Goal: Information Seeking & Learning: Learn about a topic

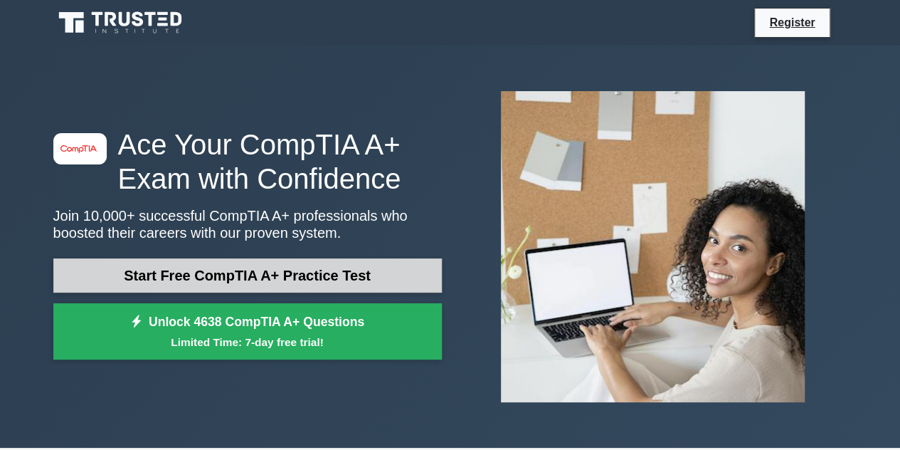
click at [332, 281] on link "Start Free CompTIA A+ Practice Test" at bounding box center [247, 275] width 389 height 34
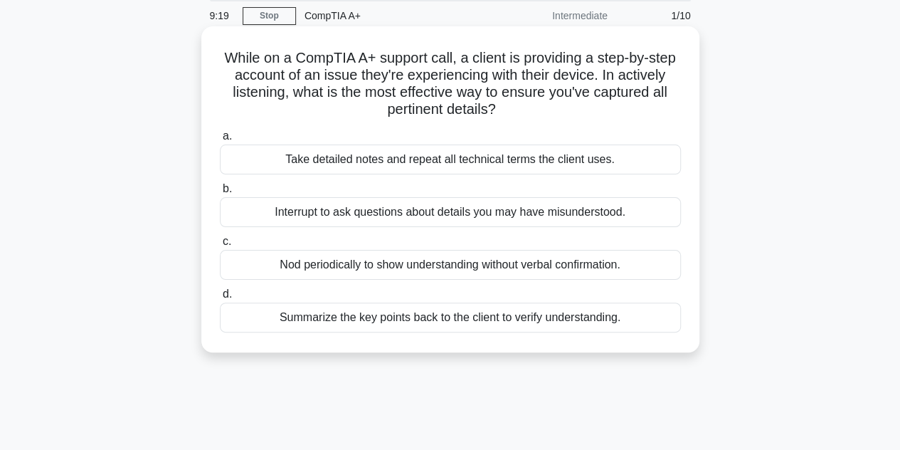
scroll to position [56, 0]
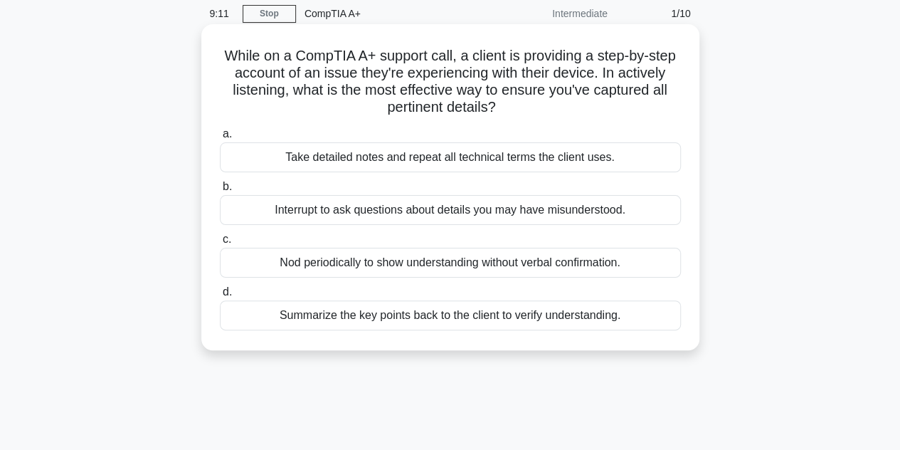
click at [358, 169] on div "Take detailed notes and repeat all technical terms the client uses." at bounding box center [450, 157] width 461 height 30
click at [220, 139] on input "a. Take detailed notes and repeat all technical terms the client uses." at bounding box center [220, 134] width 0 height 9
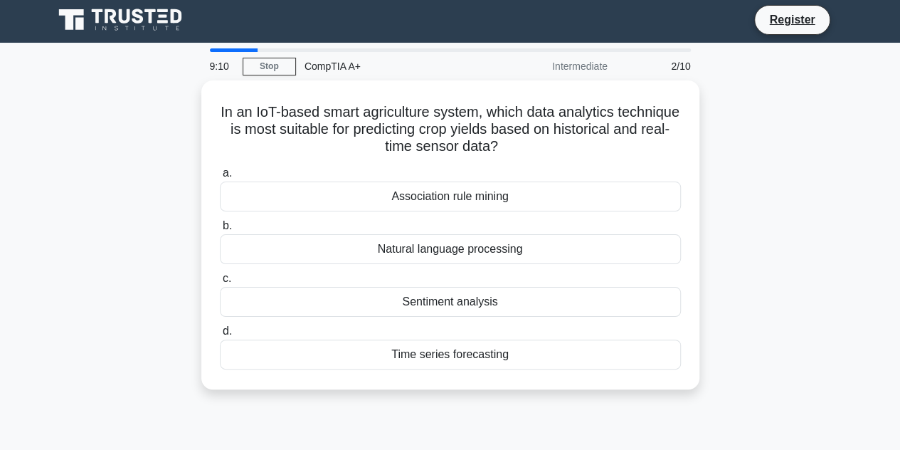
scroll to position [0, 0]
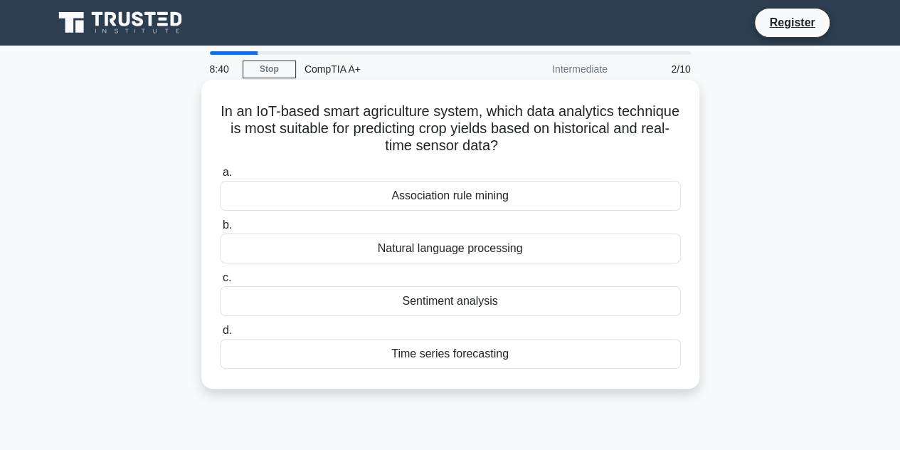
click at [483, 356] on div "Time series forecasting" at bounding box center [450, 354] width 461 height 30
click at [220, 335] on input "d. Time series forecasting" at bounding box center [220, 330] width 0 height 9
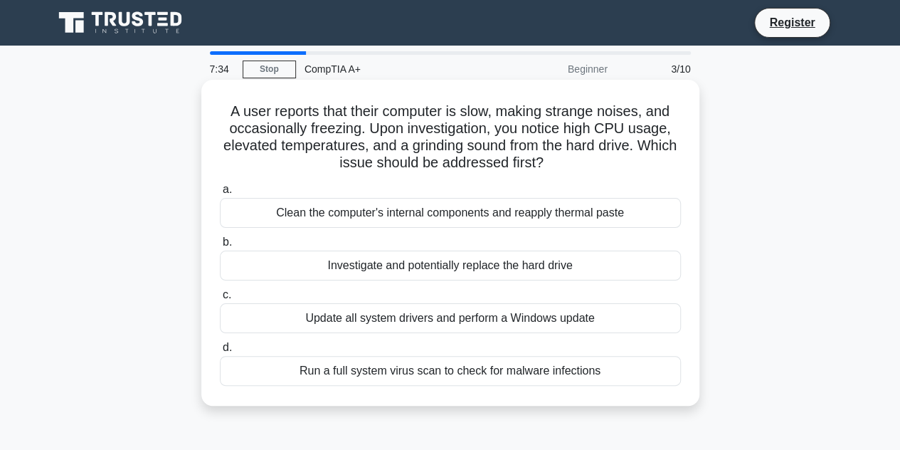
click at [463, 215] on div "Clean the computer's internal components and reapply thermal paste" at bounding box center [450, 213] width 461 height 30
click at [220, 194] on input "a. Clean the computer's internal components and reapply thermal paste" at bounding box center [220, 189] width 0 height 9
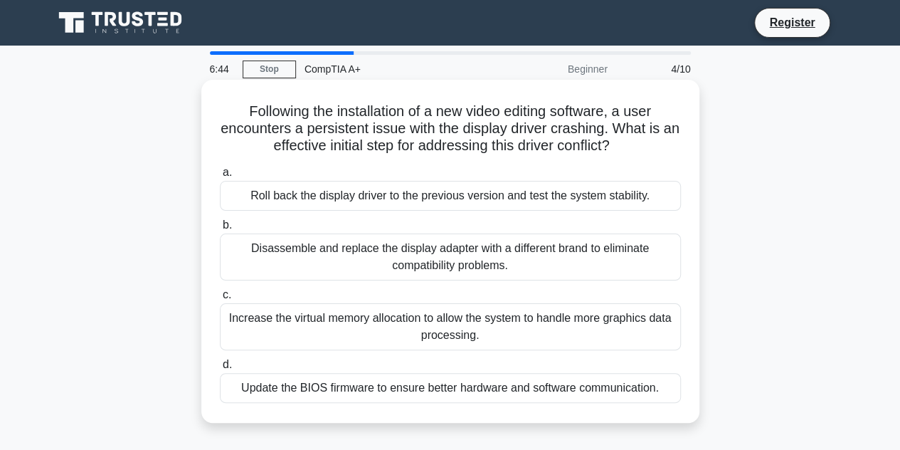
click at [327, 194] on div "Roll back the display driver to the previous version and test the system stabil…" at bounding box center [450, 196] width 461 height 30
click at [220, 177] on input "a. Roll back the display driver to the previous version and test the system sta…" at bounding box center [220, 172] width 0 height 9
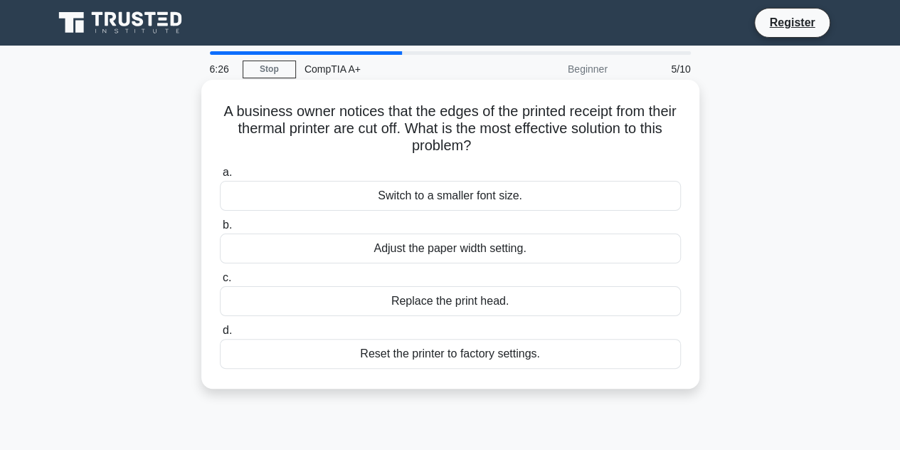
click at [460, 256] on div "Adjust the paper width setting." at bounding box center [450, 248] width 461 height 30
click at [220, 230] on input "b. Adjust the paper width setting." at bounding box center [220, 225] width 0 height 9
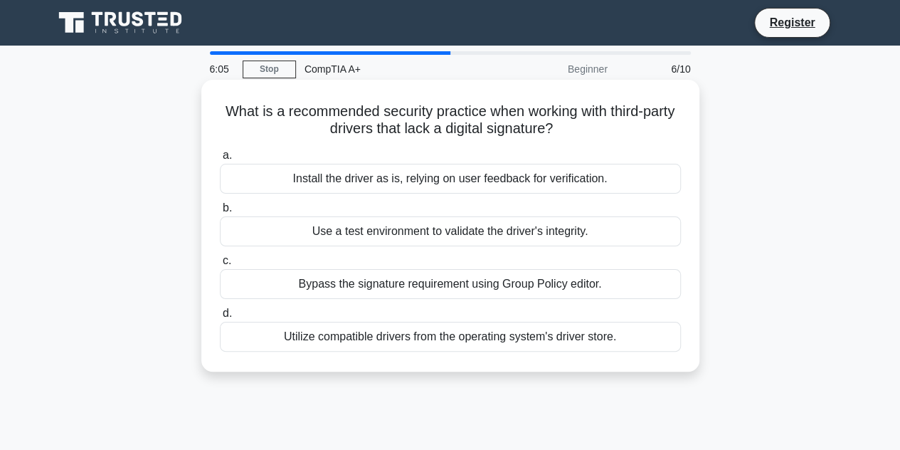
click at [363, 342] on div "Utilize compatible drivers from the operating system's driver store." at bounding box center [450, 337] width 461 height 30
click at [220, 318] on input "d. Utilize compatible drivers from the operating system's driver store." at bounding box center [220, 313] width 0 height 9
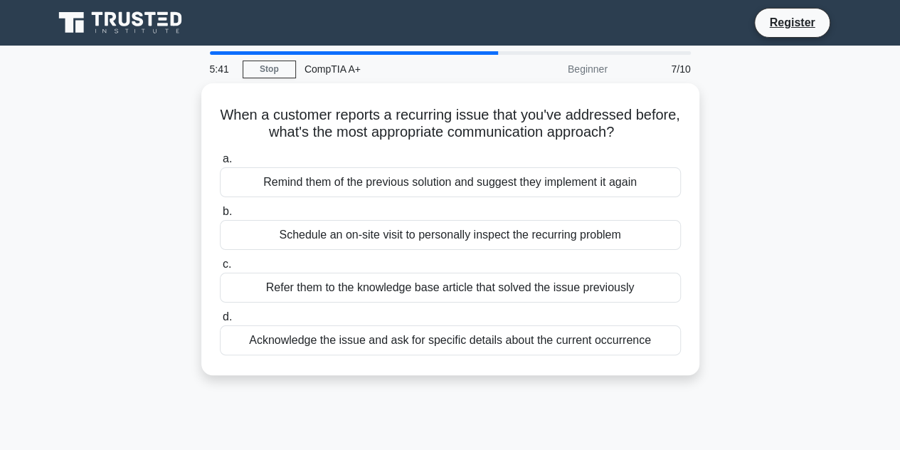
click at [363, 342] on div "Acknowledge the issue and ask for specific details about the current occurrence" at bounding box center [450, 340] width 461 height 30
click at [220, 322] on input "d. Acknowledge the issue and ask for specific details about the current occurre…" at bounding box center [220, 316] width 0 height 9
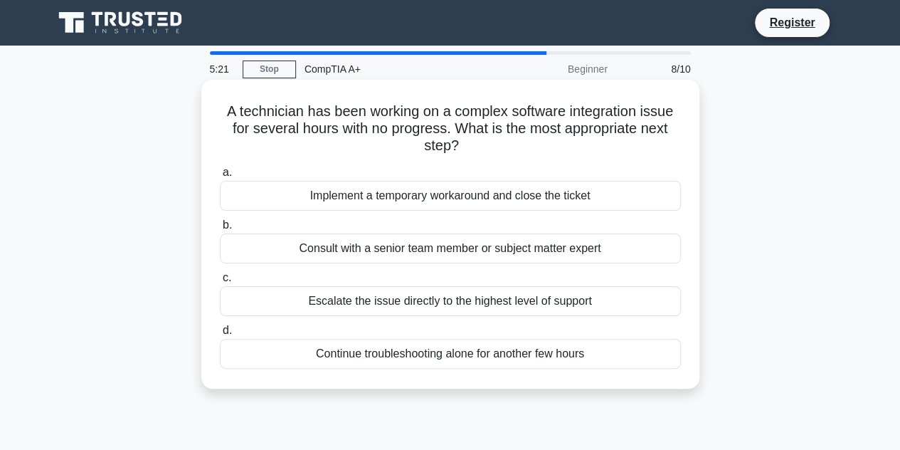
click at [381, 292] on div "Escalate the issue directly to the highest level of support" at bounding box center [450, 301] width 461 height 30
click at [220, 283] on input "c. Escalate the issue directly to the highest level of support" at bounding box center [220, 277] width 0 height 9
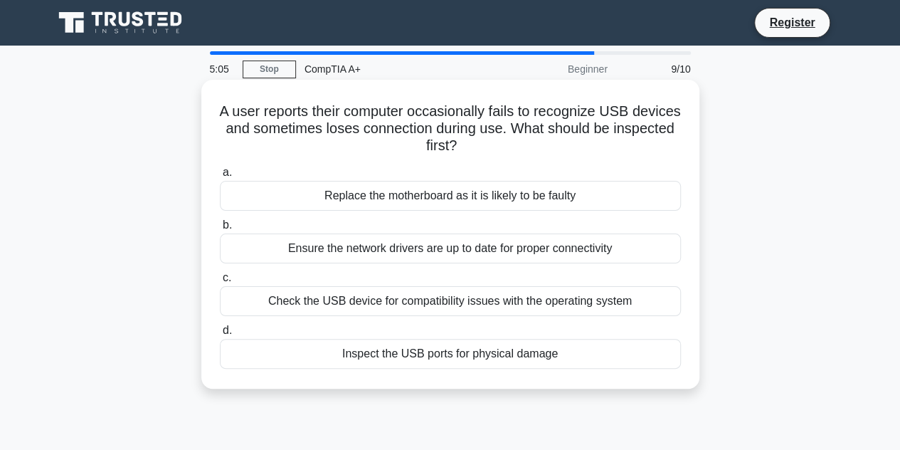
click at [438, 351] on div "Inspect the USB ports for physical damage" at bounding box center [450, 354] width 461 height 30
click at [220, 335] on input "d. Inspect the USB ports for physical damage" at bounding box center [220, 330] width 0 height 9
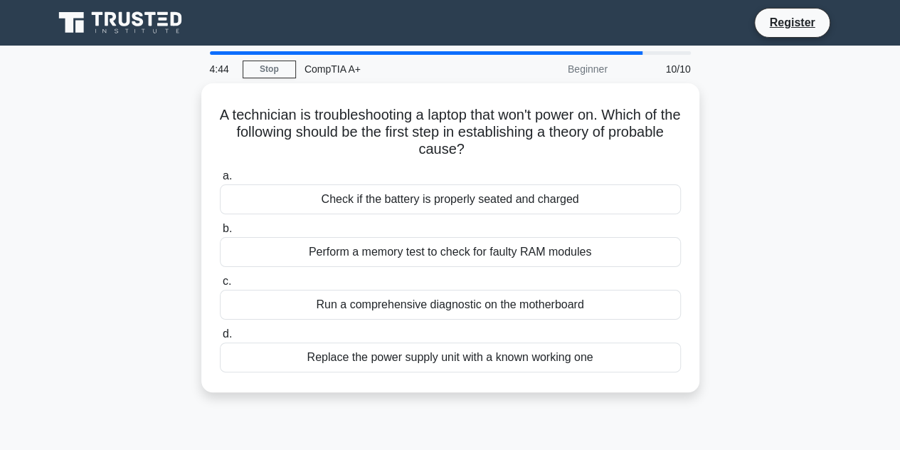
click at [438, 351] on div "Replace the power supply unit with a known working one" at bounding box center [450, 357] width 461 height 30
click at [220, 339] on input "d. Replace the power supply unit with a known working one" at bounding box center [220, 334] width 0 height 9
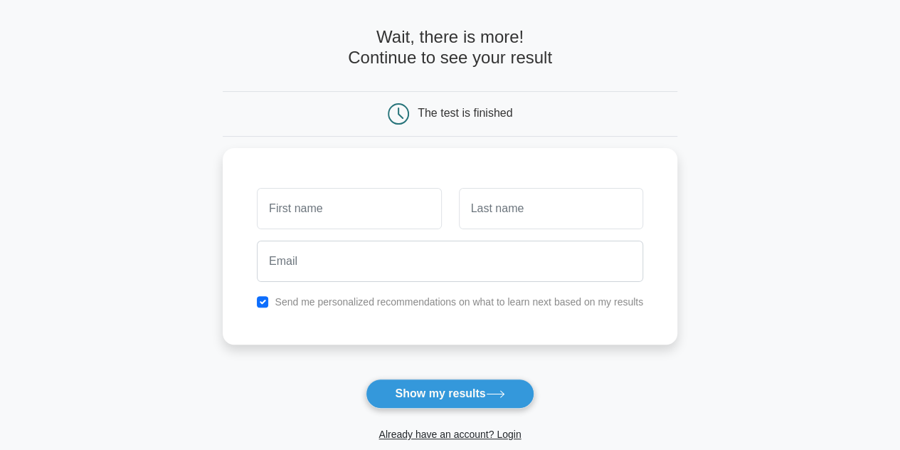
scroll to position [51, 0]
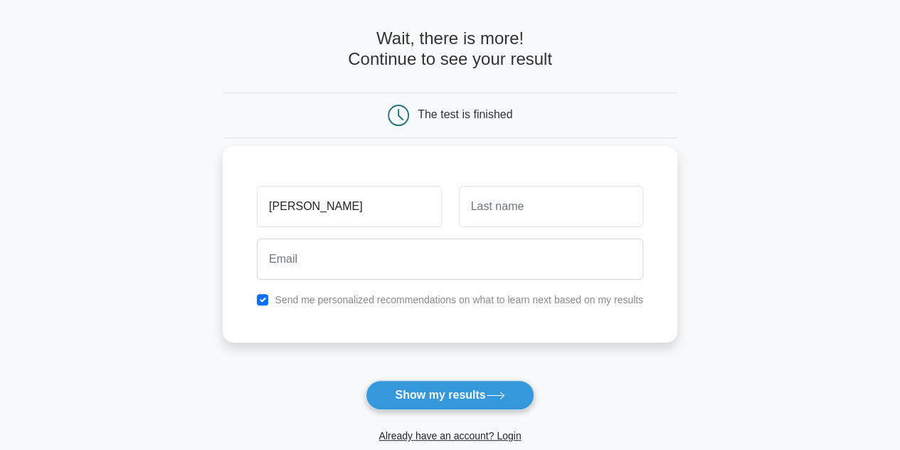
type input "MICHAEL"
click at [530, 209] on input "text" at bounding box center [551, 206] width 184 height 41
click at [530, 209] on input "J" at bounding box center [551, 206] width 184 height 41
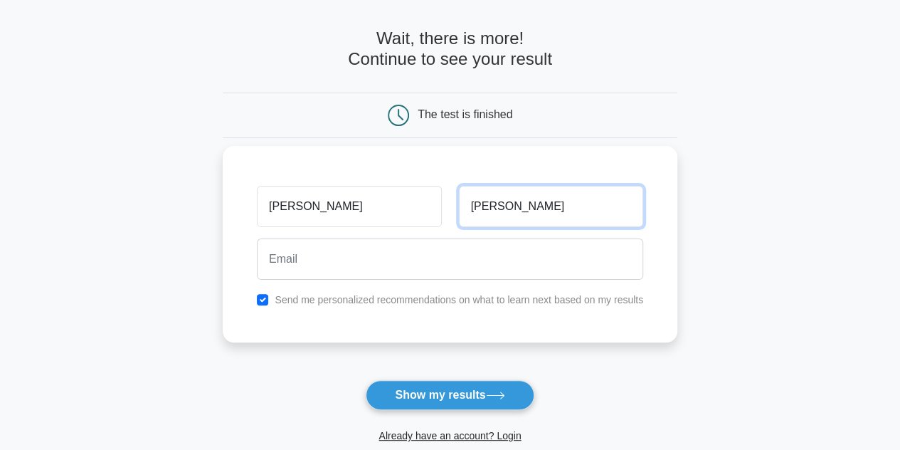
type input "JAMES"
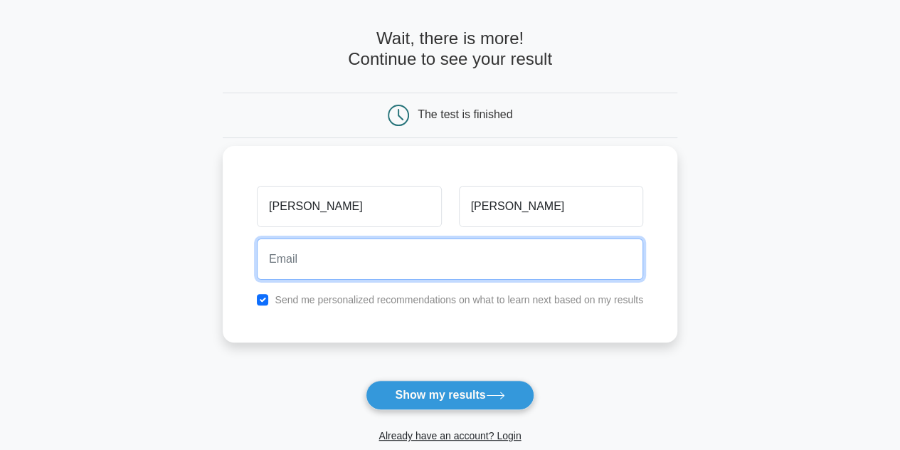
click at [444, 260] on input "email" at bounding box center [450, 258] width 386 height 41
type input "tpjamespt@gmail.com"
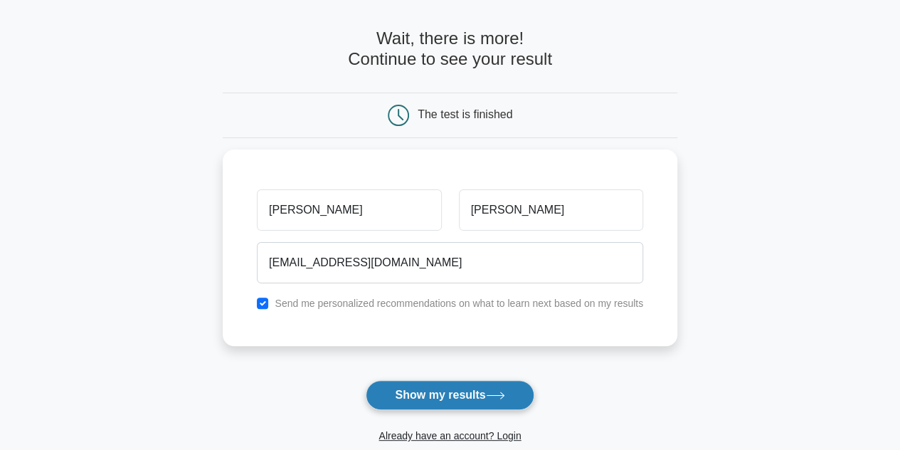
click at [495, 394] on icon at bounding box center [495, 395] width 17 height 6
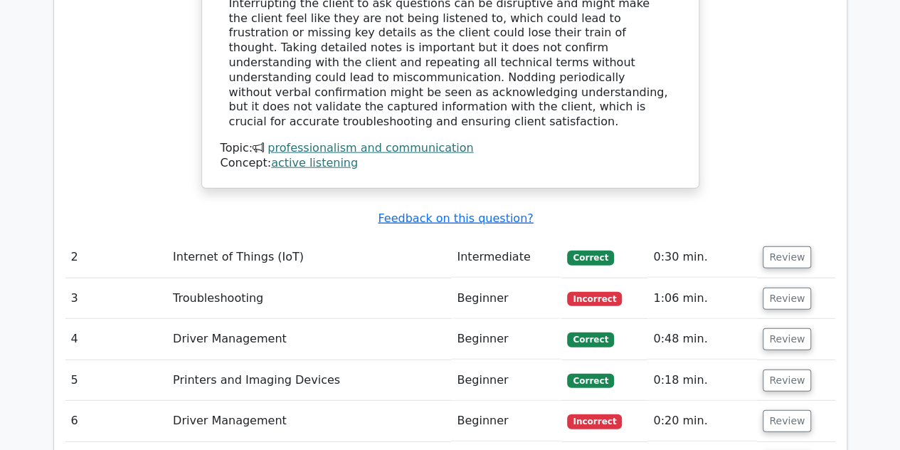
scroll to position [1683, 0]
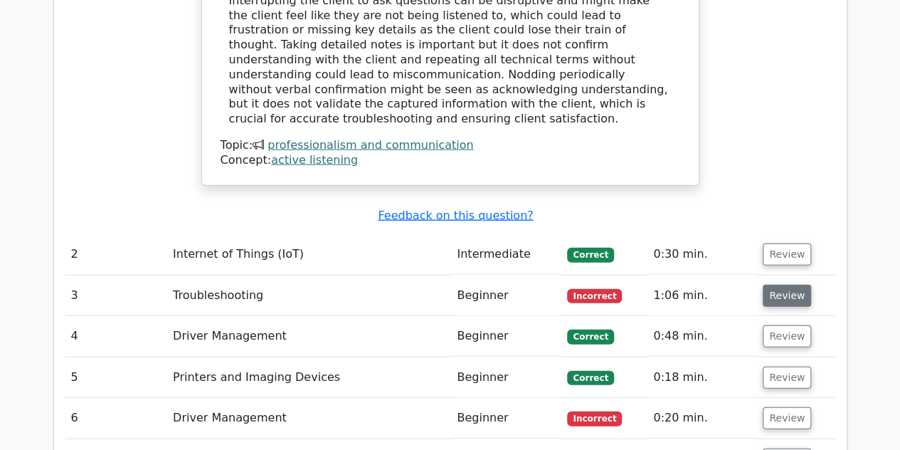
click at [783, 285] on button "Review" at bounding box center [787, 296] width 48 height 22
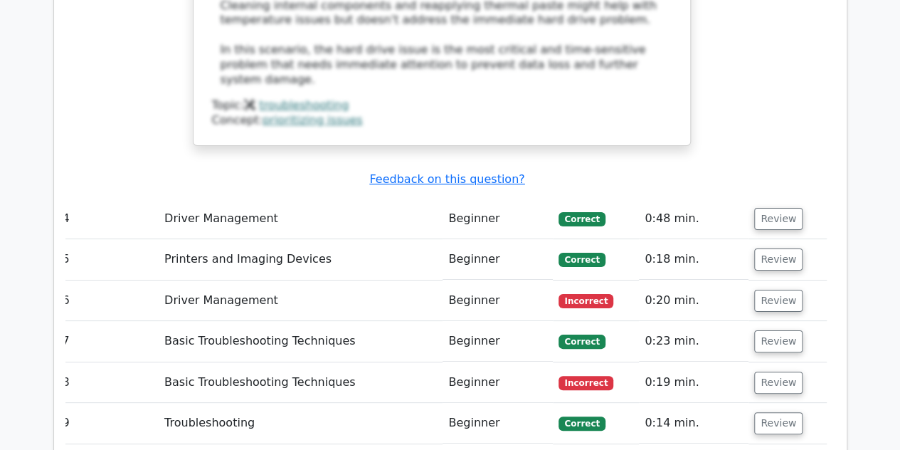
scroll to position [2697, 0]
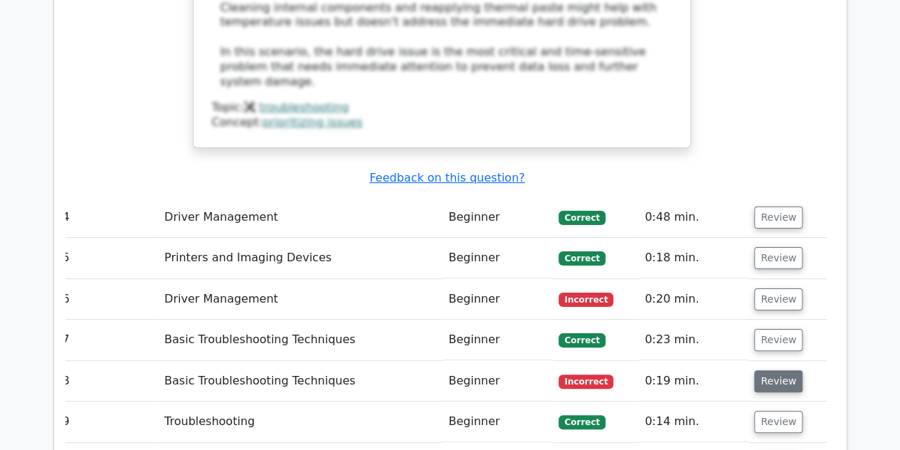
click at [771, 370] on button "Review" at bounding box center [778, 381] width 48 height 22
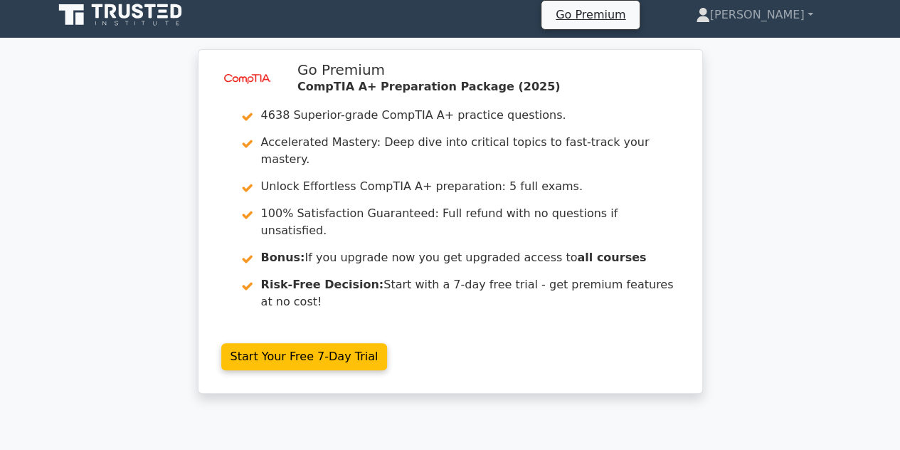
scroll to position [0, 0]
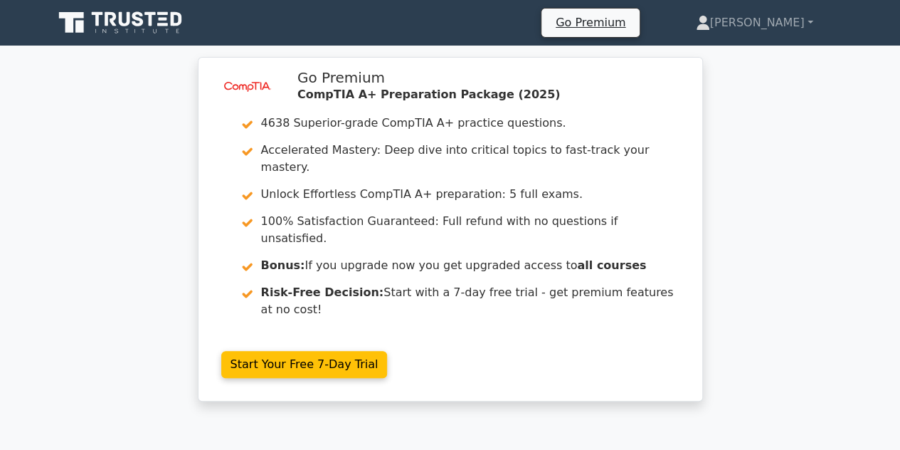
click at [138, 25] on icon at bounding box center [137, 18] width 11 height 15
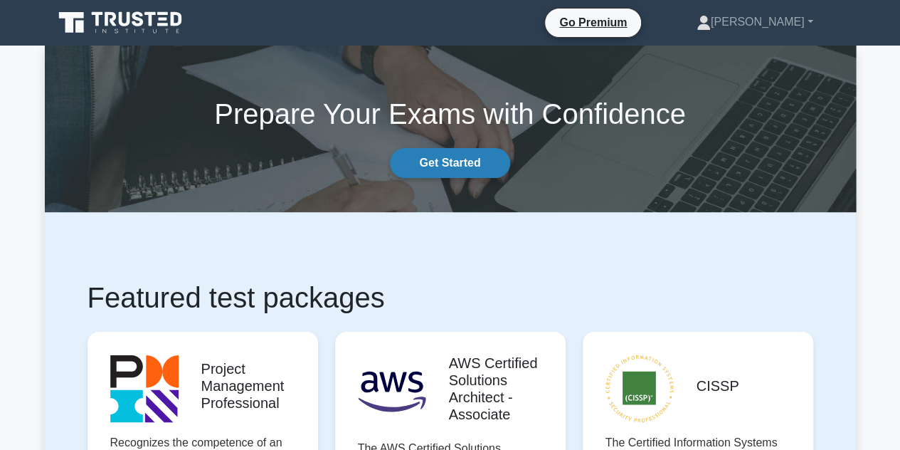
click at [437, 160] on link "Get Started" at bounding box center [450, 163] width 120 height 30
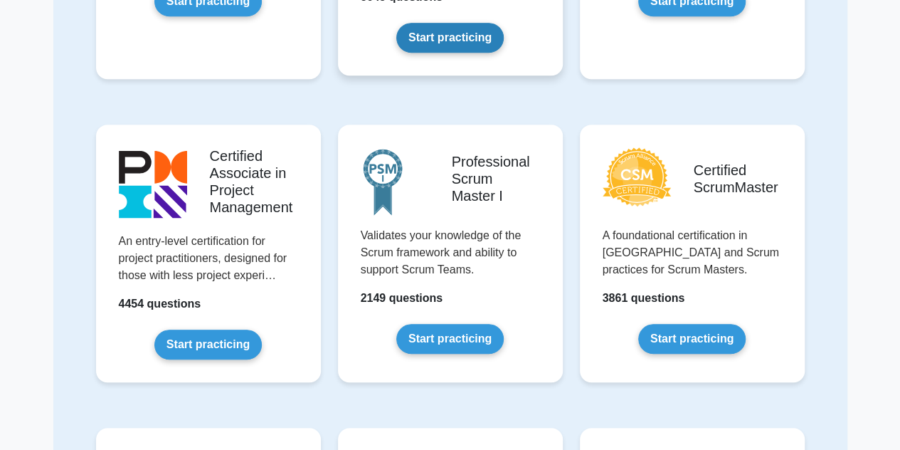
scroll to position [379, 0]
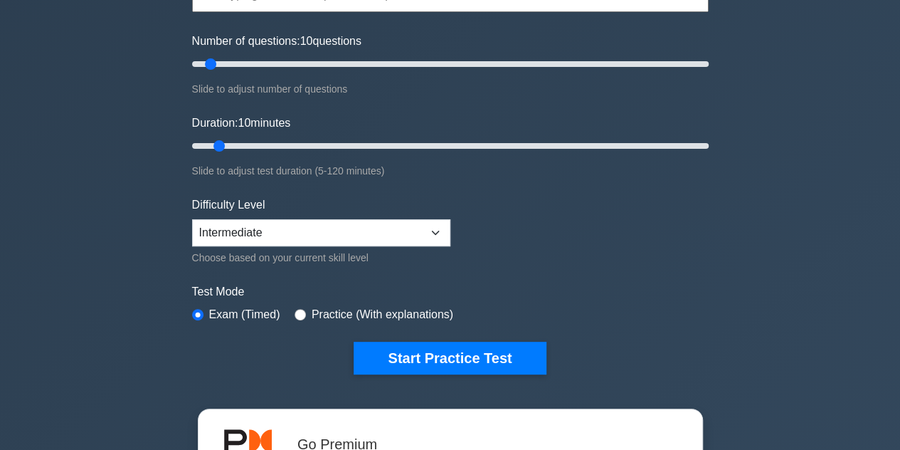
scroll to position [164, 0]
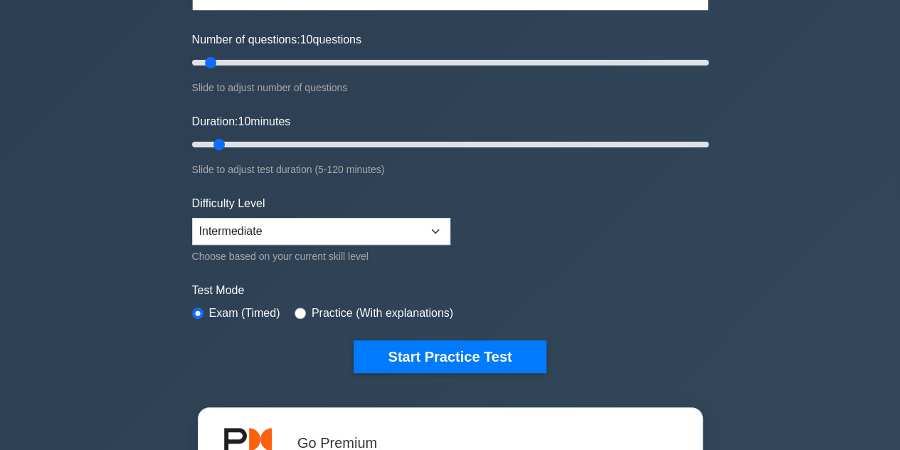
click at [407, 350] on button "Start Practice Test" at bounding box center [450, 356] width 192 height 33
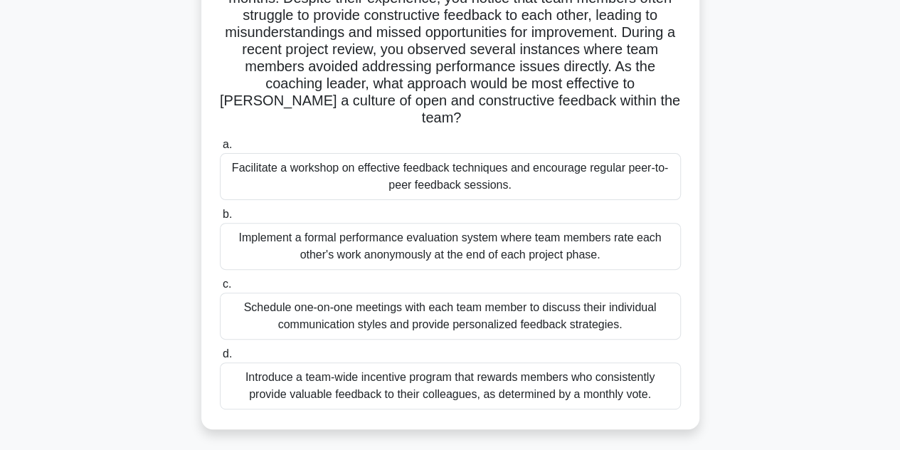
scroll to position [135, 0]
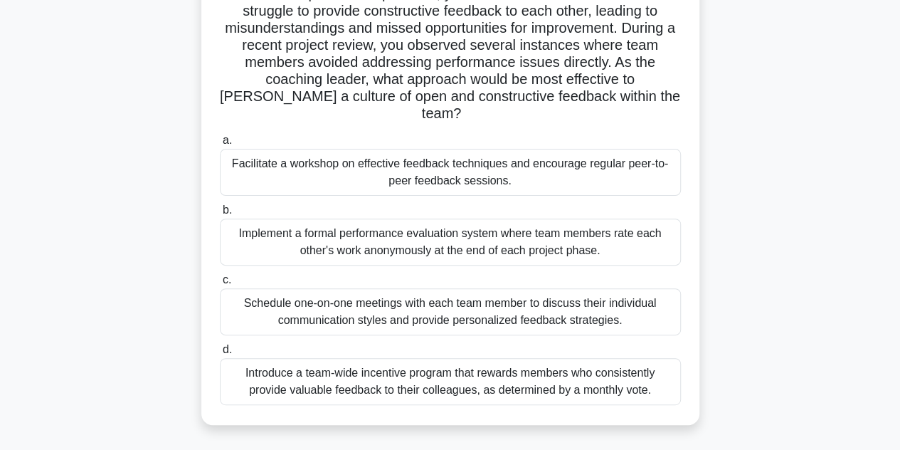
click at [433, 166] on div "Facilitate a workshop on effective feedback techniques and encourage regular pe…" at bounding box center [450, 172] width 461 height 47
click at [220, 145] on input "a. Facilitate a workshop on effective feedback techniques and encourage regular…" at bounding box center [220, 140] width 0 height 9
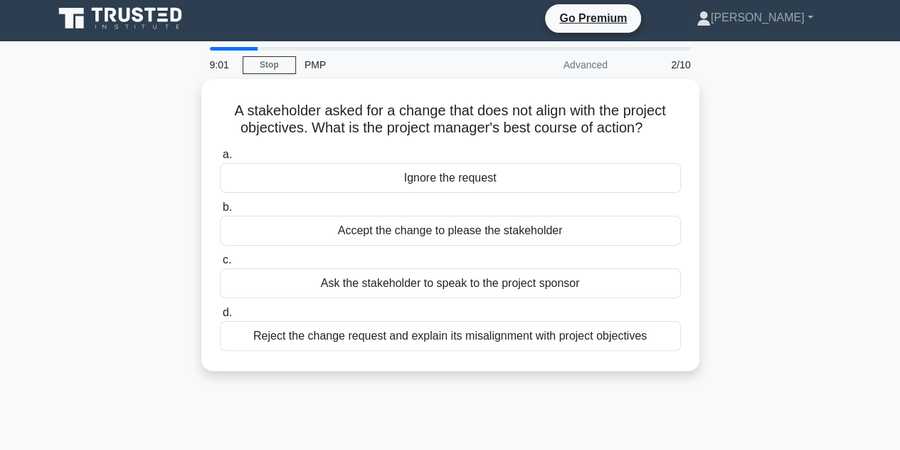
scroll to position [0, 0]
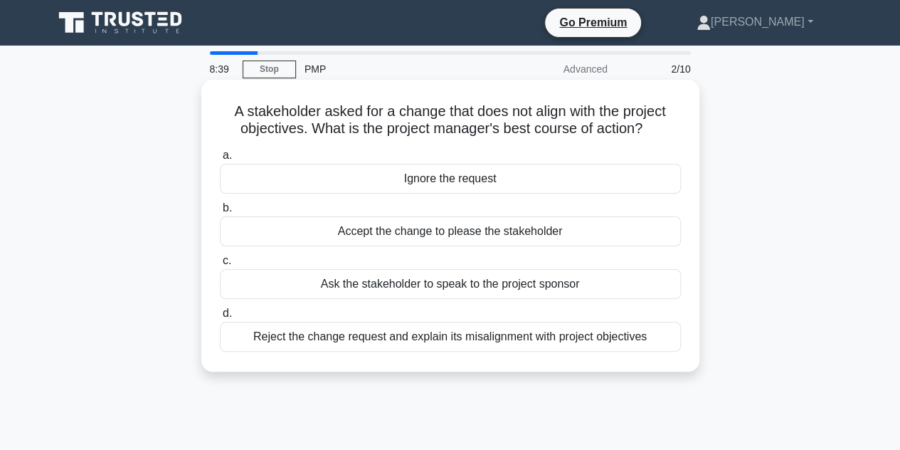
click at [411, 237] on div "Accept the change to please the stakeholder" at bounding box center [450, 231] width 461 height 30
click at [220, 213] on input "b. Accept the change to please the stakeholder" at bounding box center [220, 208] width 0 height 9
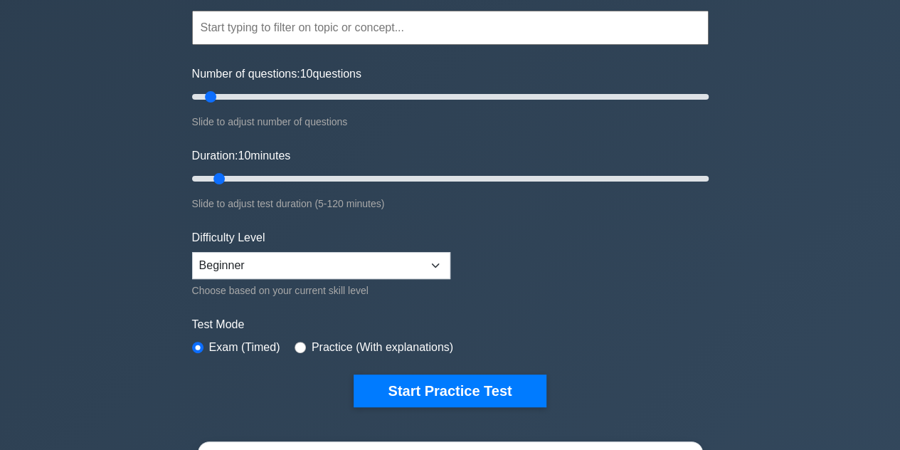
scroll to position [130, 0]
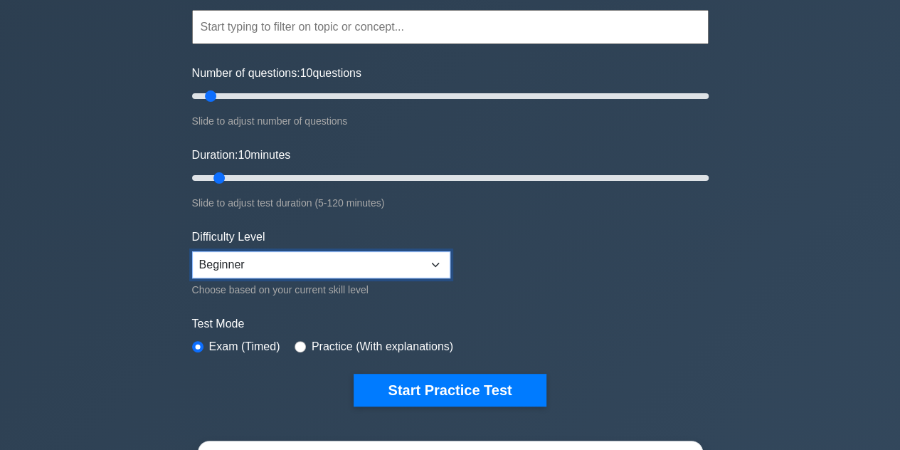
click at [341, 275] on select "Beginner Intermediate Expert" at bounding box center [321, 264] width 258 height 27
select select "intermediate"
click at [192, 251] on select "Beginner Intermediate Expert" at bounding box center [321, 264] width 258 height 27
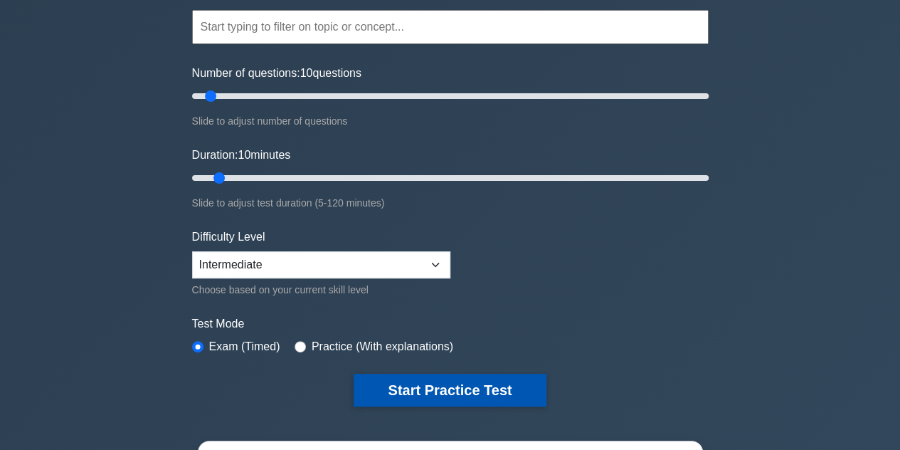
click at [455, 386] on button "Start Practice Test" at bounding box center [450, 390] width 192 height 33
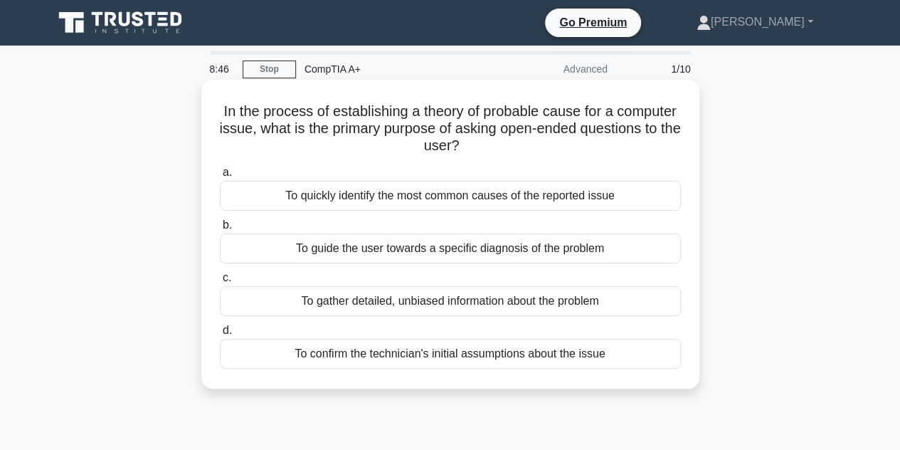
click at [441, 354] on div "To confirm the technician's initial assumptions about the issue" at bounding box center [450, 354] width 461 height 30
click at [220, 335] on input "d. To confirm the technician's initial assumptions about the issue" at bounding box center [220, 330] width 0 height 9
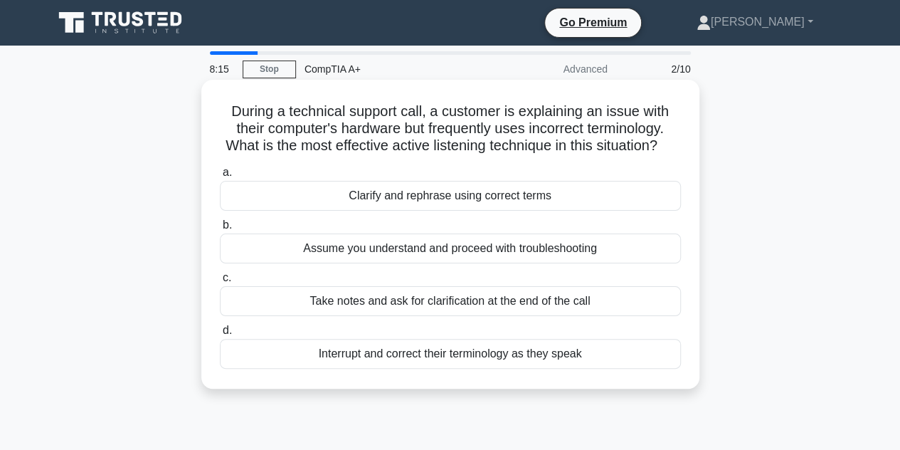
click at [440, 211] on div "Clarify and rephrase using correct terms" at bounding box center [450, 196] width 461 height 30
click at [220, 177] on input "a. Clarify and rephrase using correct terms" at bounding box center [220, 172] width 0 height 9
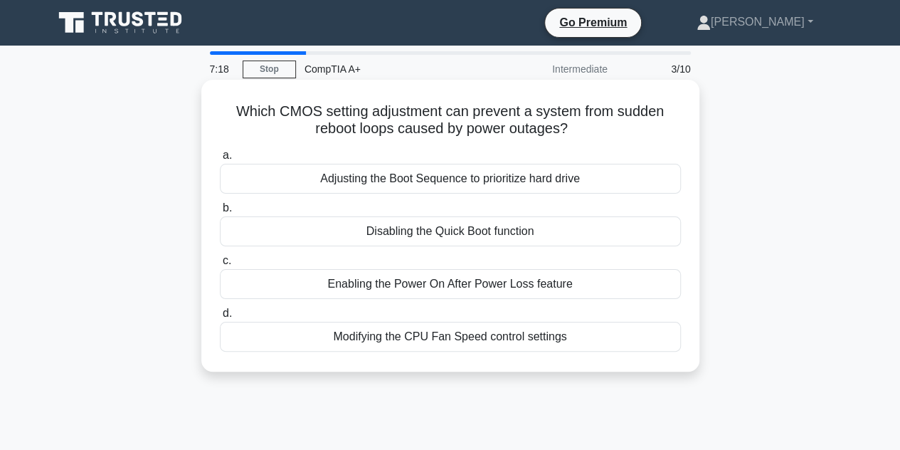
click at [477, 288] on div "Enabling the Power On After Power Loss feature" at bounding box center [450, 284] width 461 height 30
click at [220, 265] on input "c. Enabling the Power On After Power Loss feature" at bounding box center [220, 260] width 0 height 9
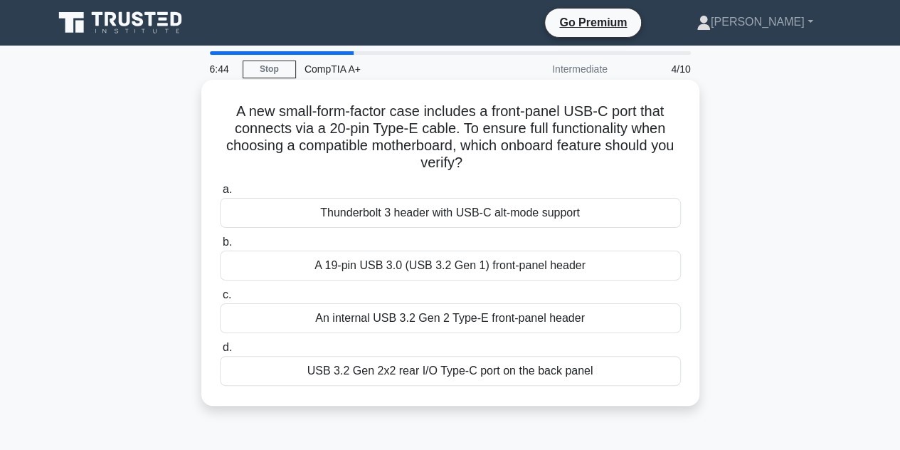
click at [417, 210] on div "Thunderbolt 3 header with USB-C alt-mode support" at bounding box center [450, 213] width 461 height 30
click at [220, 194] on input "a. Thunderbolt 3 header with USB-C alt-mode support" at bounding box center [220, 189] width 0 height 9
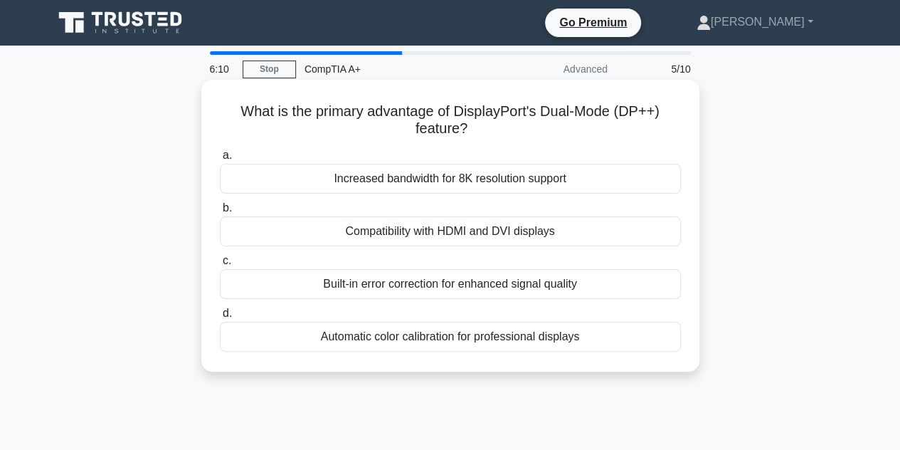
click at [481, 238] on div "Compatibility with HDMI and DVI displays" at bounding box center [450, 231] width 461 height 30
click at [220, 213] on input "b. Compatibility with HDMI and DVI displays" at bounding box center [220, 208] width 0 height 9
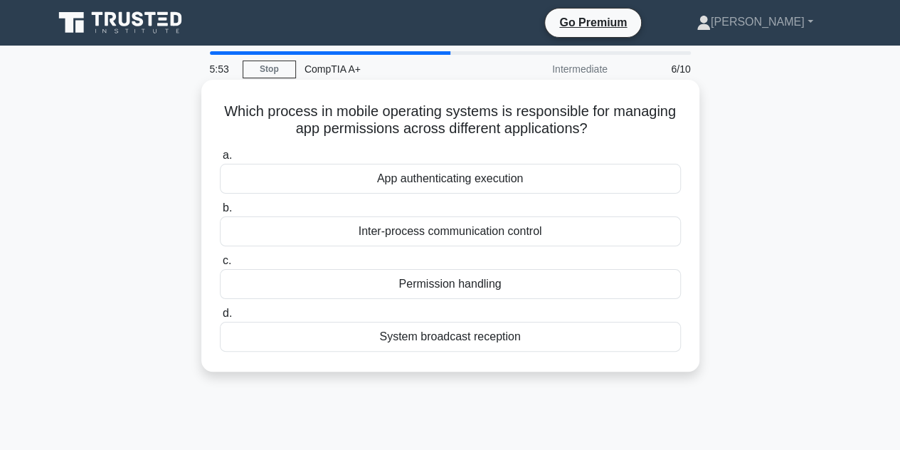
click at [467, 278] on div "Permission handling" at bounding box center [450, 284] width 461 height 30
click at [220, 265] on input "c. Permission handling" at bounding box center [220, 260] width 0 height 9
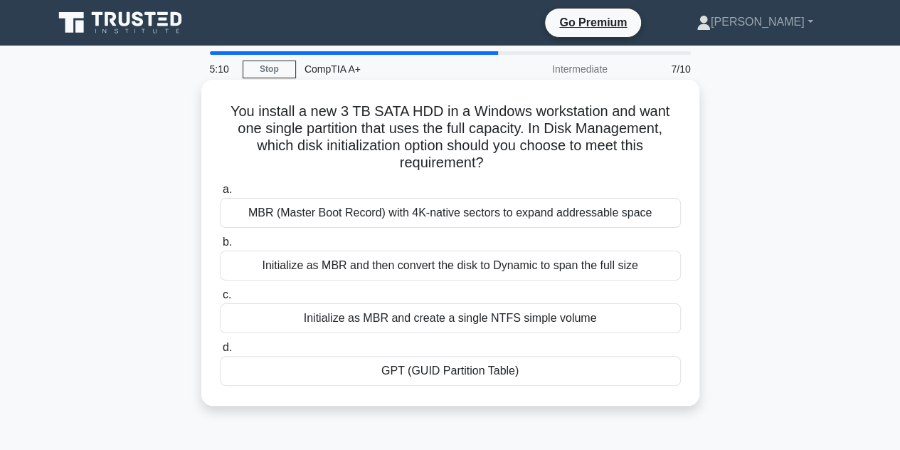
click at [505, 317] on div "Initialize as MBR and create a single NTFS simple volume" at bounding box center [450, 318] width 461 height 30
click at [220, 300] on input "c. Initialize as MBR and create a single NTFS simple volume" at bounding box center [220, 294] width 0 height 9
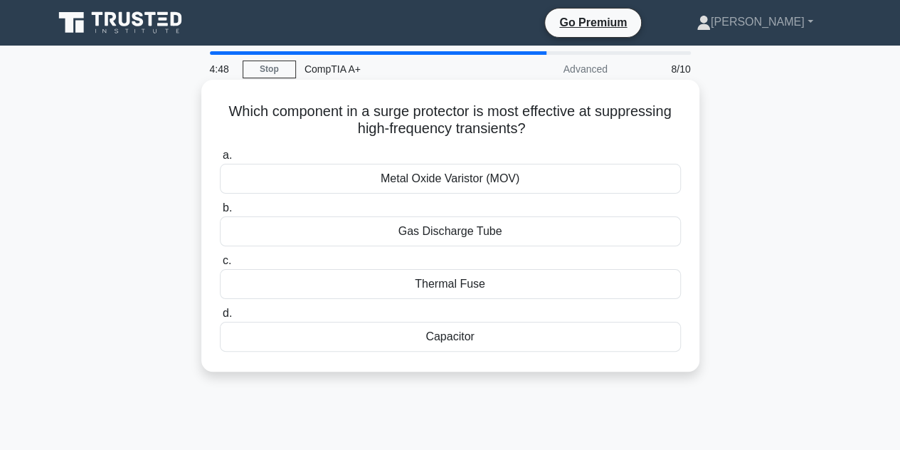
click at [467, 285] on div "Thermal Fuse" at bounding box center [450, 284] width 461 height 30
click at [220, 265] on input "c. Thermal Fuse" at bounding box center [220, 260] width 0 height 9
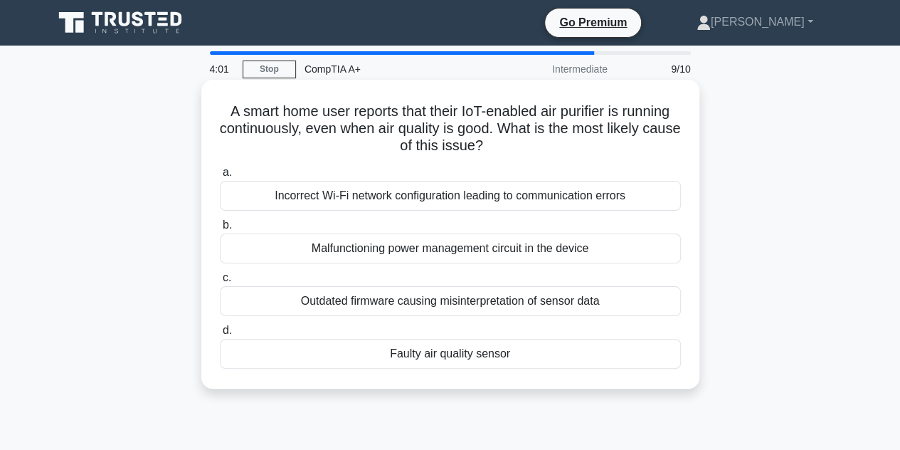
click at [460, 243] on div "Malfunctioning power management circuit in the device" at bounding box center [450, 248] width 461 height 30
click at [220, 230] on input "b. Malfunctioning power management circuit in the device" at bounding box center [220, 225] width 0 height 9
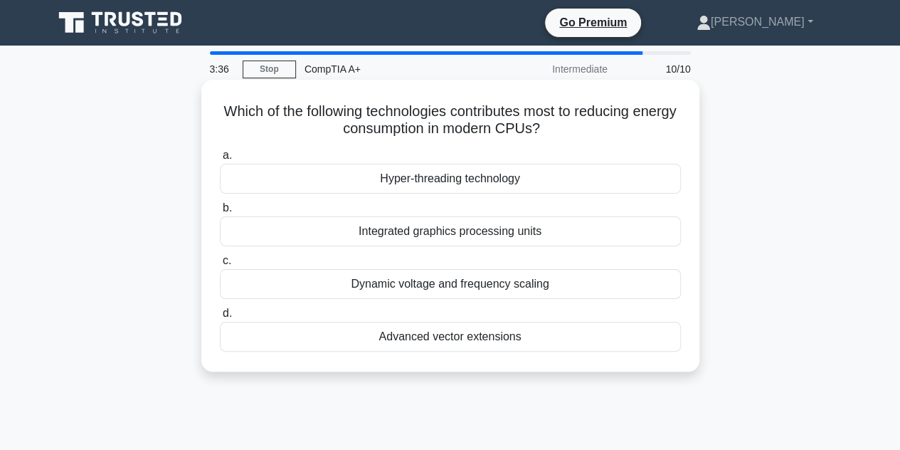
click at [475, 236] on div "Integrated graphics processing units" at bounding box center [450, 231] width 461 height 30
click at [220, 213] on input "b. Integrated graphics processing units" at bounding box center [220, 208] width 0 height 9
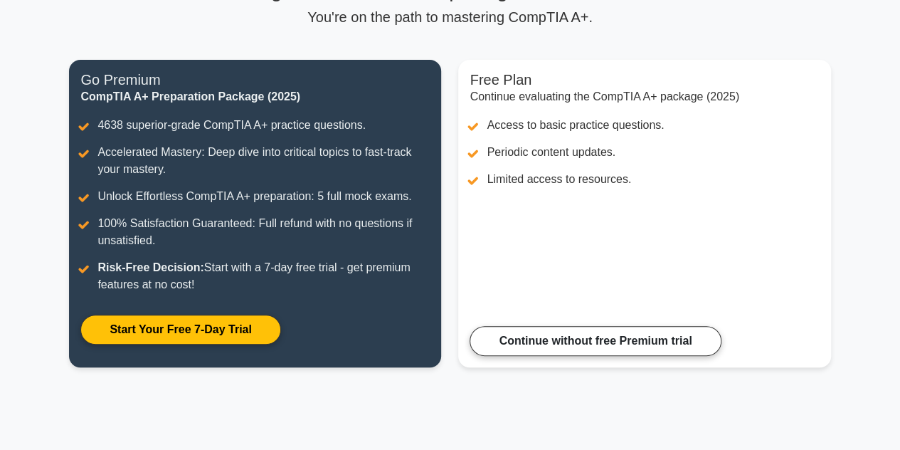
scroll to position [137, 0]
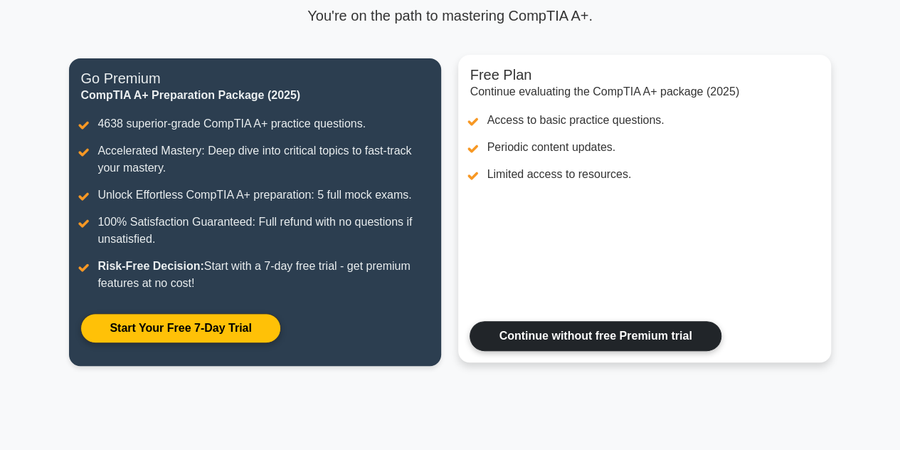
click at [589, 340] on link "Continue without free Premium trial" at bounding box center [595, 336] width 251 height 30
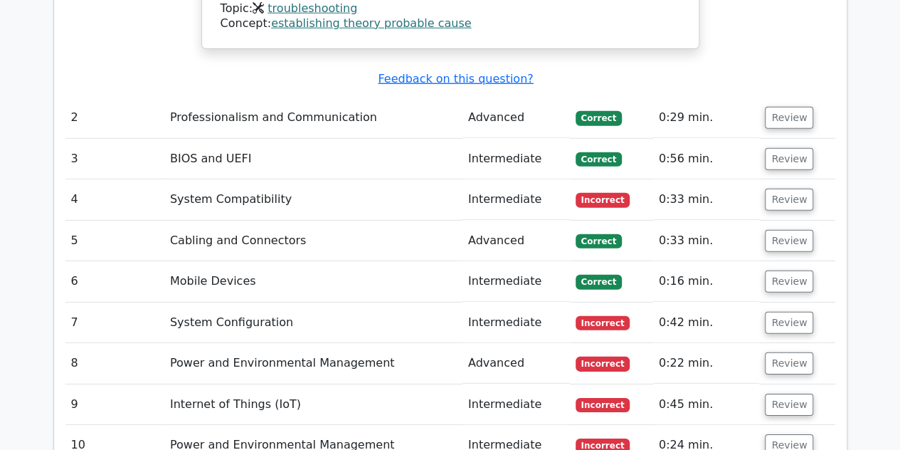
scroll to position [1995, 0]
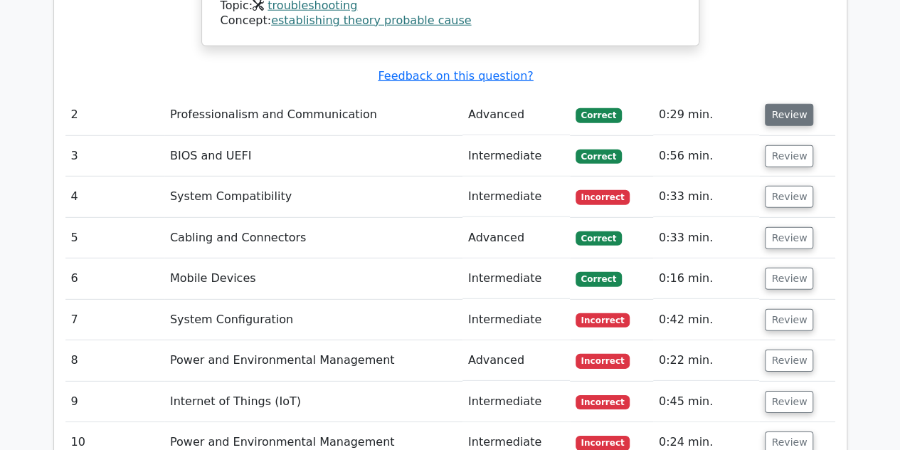
click at [783, 104] on button "Review" at bounding box center [789, 115] width 48 height 22
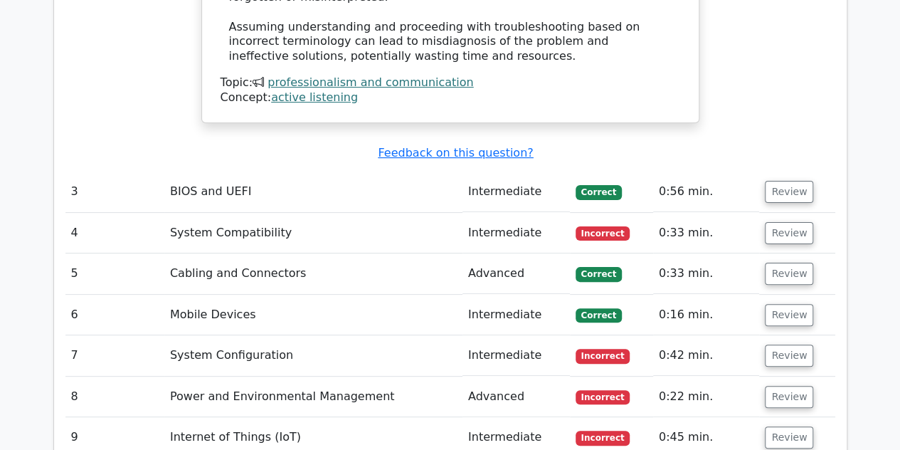
scroll to position [2752, 0]
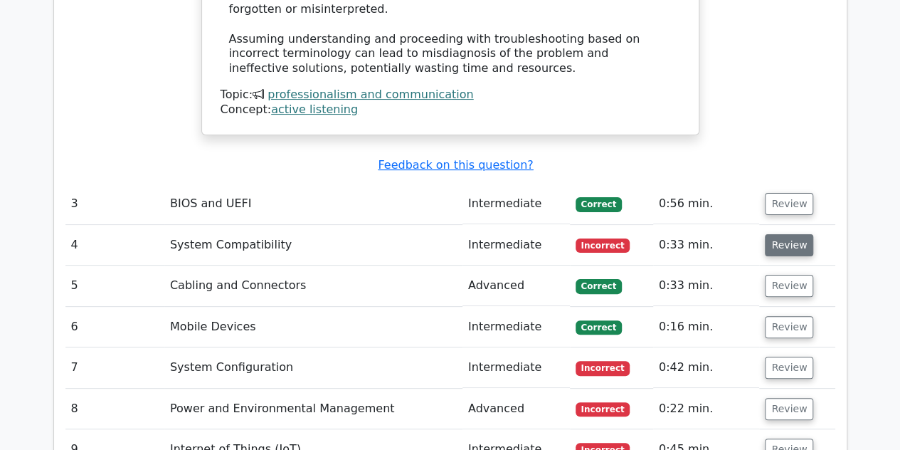
click at [796, 234] on button "Review" at bounding box center [789, 245] width 48 height 22
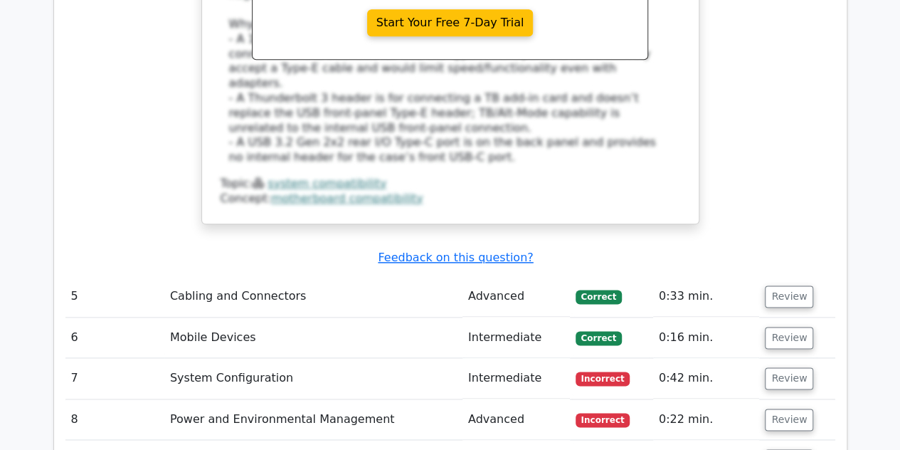
scroll to position [3445, 0]
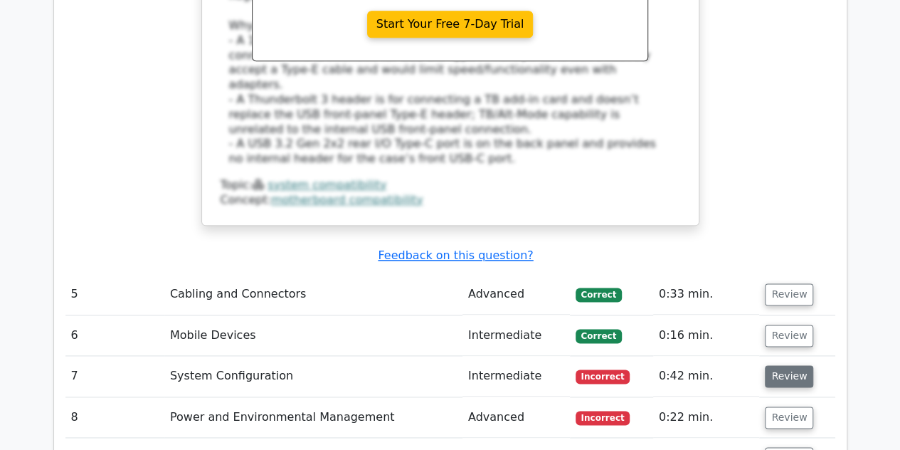
click at [780, 365] on button "Review" at bounding box center [789, 376] width 48 height 22
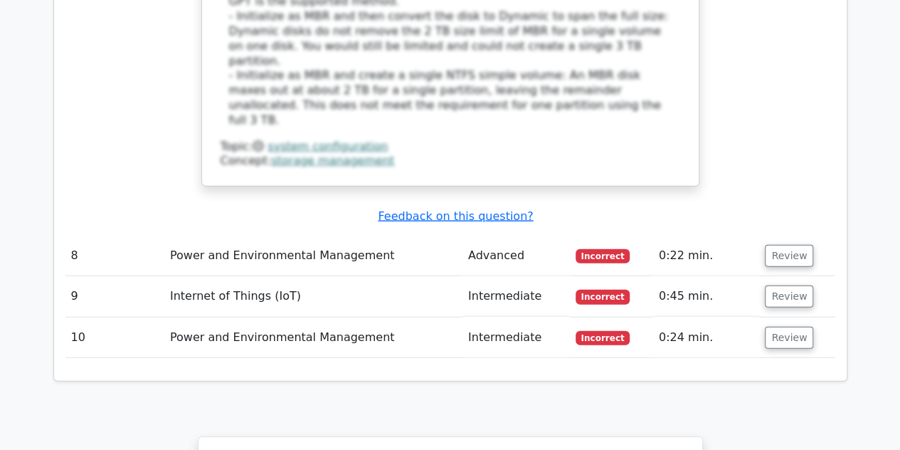
scroll to position [4370, 0]
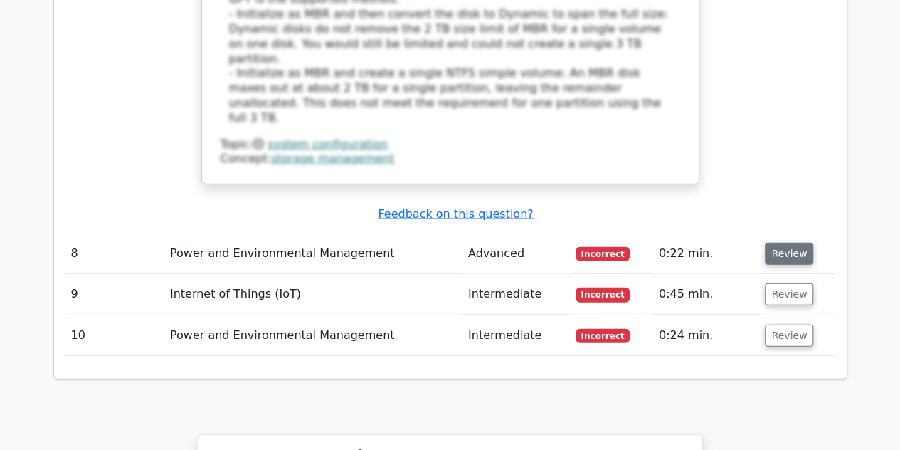
click at [779, 243] on button "Review" at bounding box center [789, 254] width 48 height 22
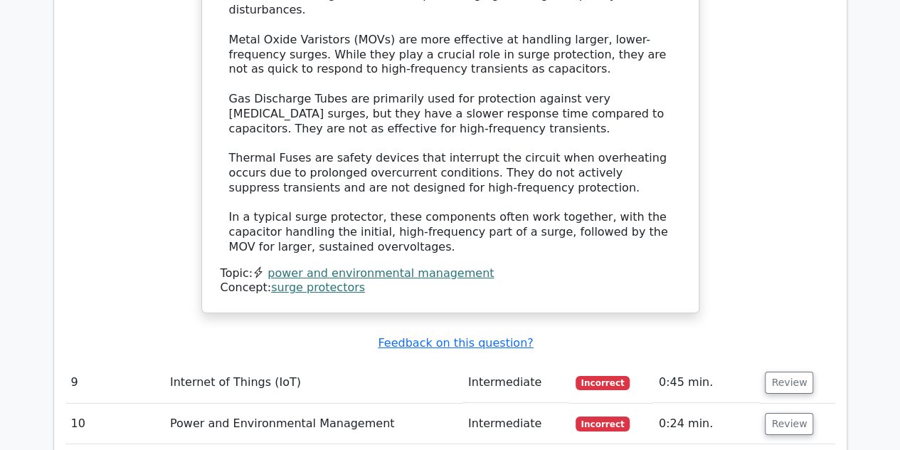
scroll to position [5040, 0]
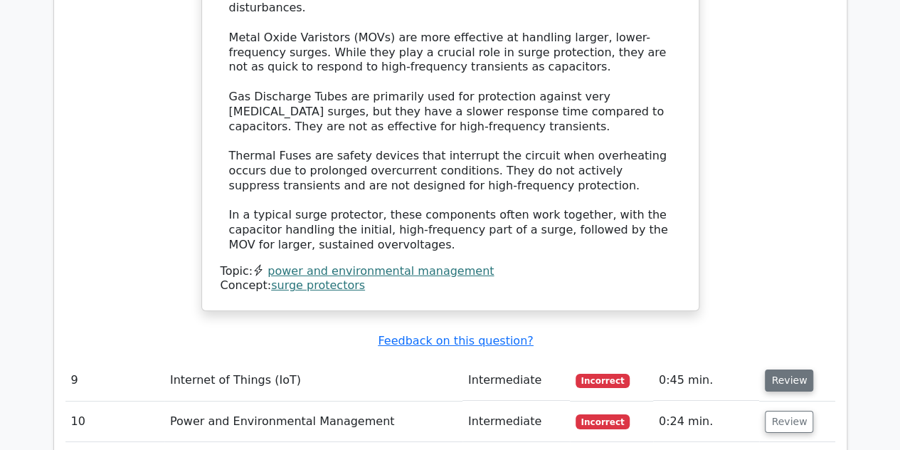
click at [802, 369] on button "Review" at bounding box center [789, 380] width 48 height 22
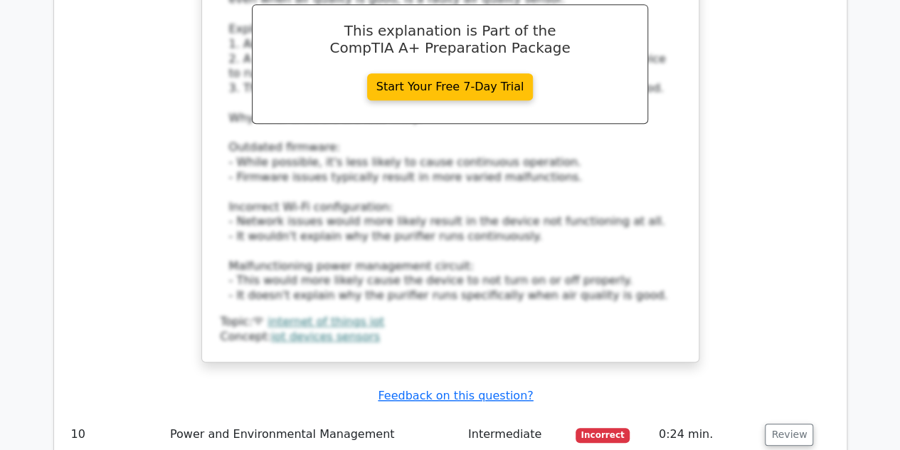
scroll to position [5785, 0]
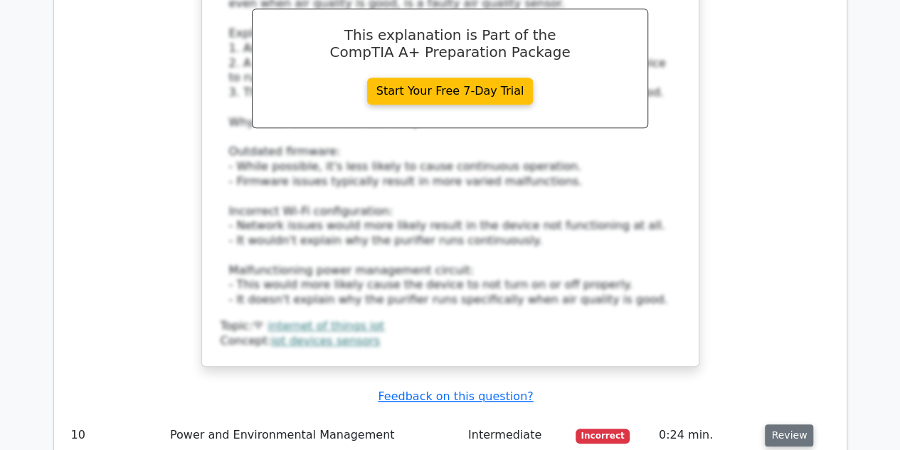
click at [773, 424] on button "Review" at bounding box center [789, 435] width 48 height 22
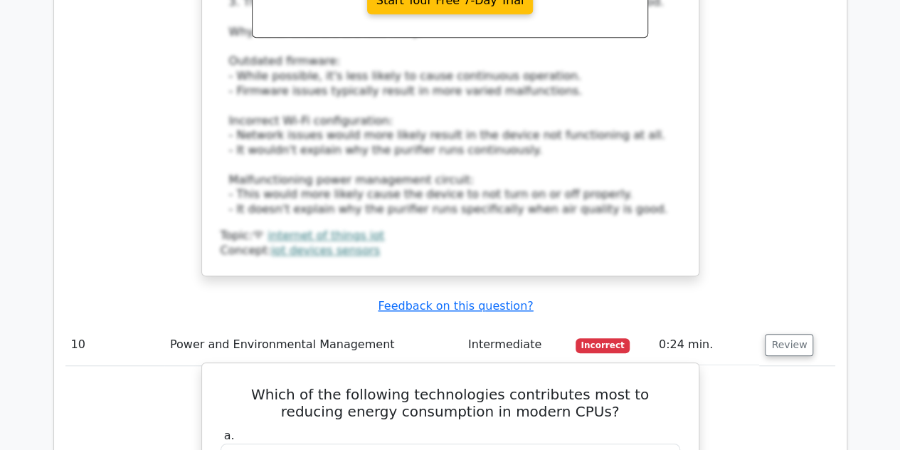
scroll to position [5876, 0]
